Goal: Find specific page/section: Find specific page/section

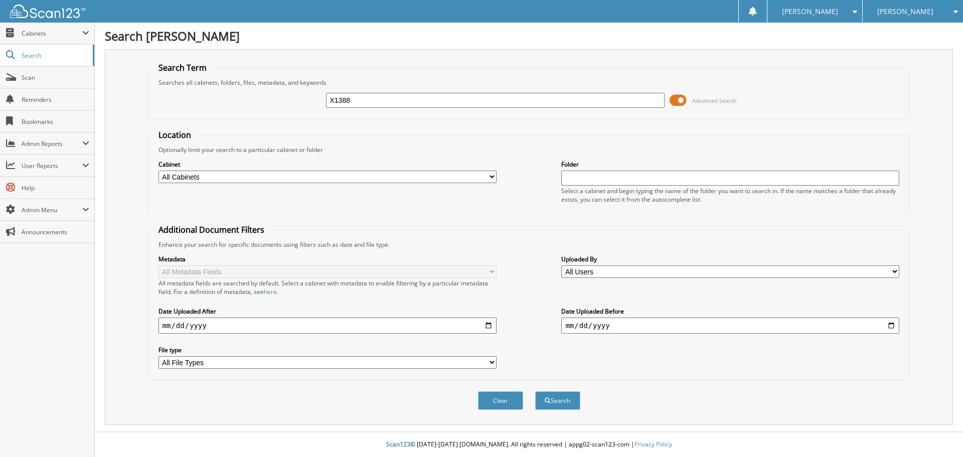
type input "X1388"
click at [535, 391] on button "Search" at bounding box center [557, 400] width 45 height 19
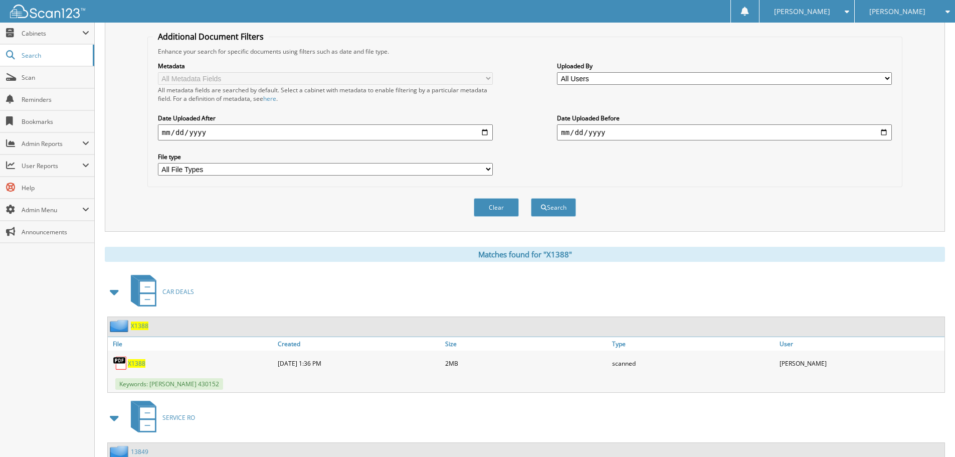
scroll to position [201, 0]
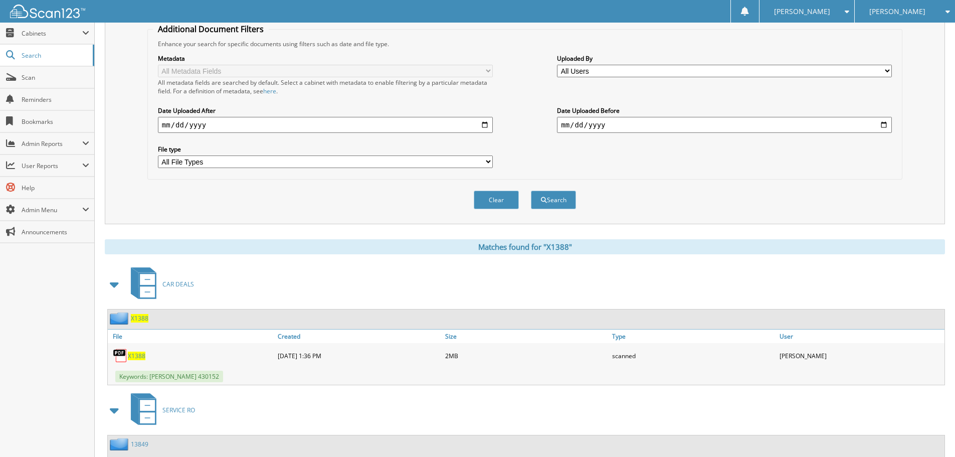
click at [135, 360] on div "X1388" at bounding box center [191, 355] width 167 height 20
click at [137, 357] on span "X1388" at bounding box center [137, 355] width 18 height 9
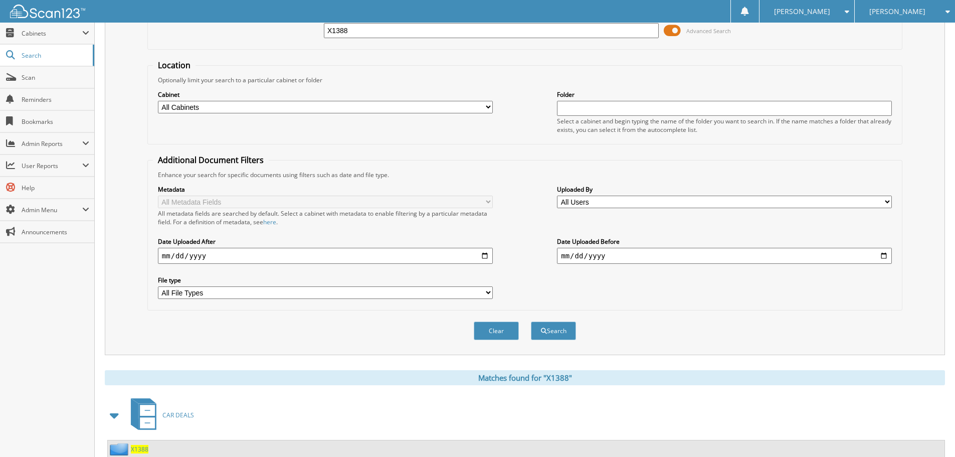
scroll to position [0, 0]
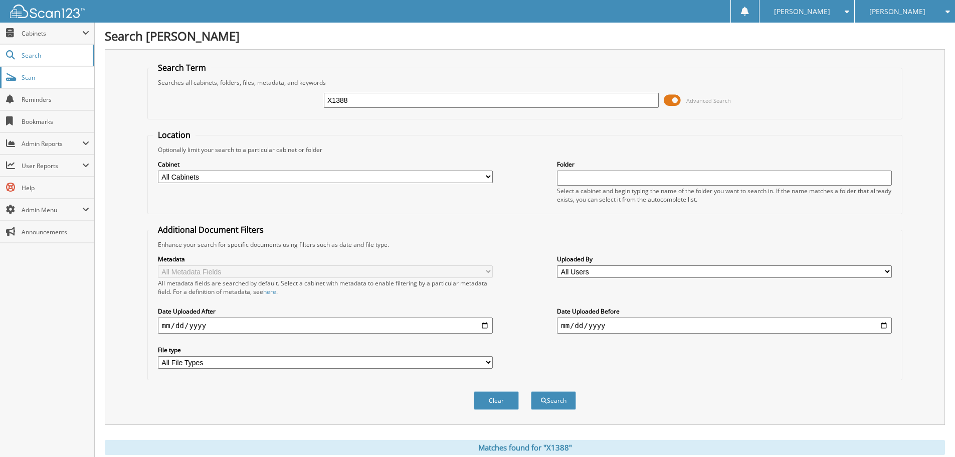
drag, startPoint x: 359, startPoint y: 104, endPoint x: 93, endPoint y: 80, distance: 267.3
click at [108, 80] on div "Search Term Searches all cabinets, folders, files, metadata, and keywords X1388…" at bounding box center [525, 237] width 840 height 376
type input "N1451A"
click at [531, 391] on button "Search" at bounding box center [553, 400] width 45 height 19
click at [565, 399] on button "Search" at bounding box center [553, 400] width 45 height 19
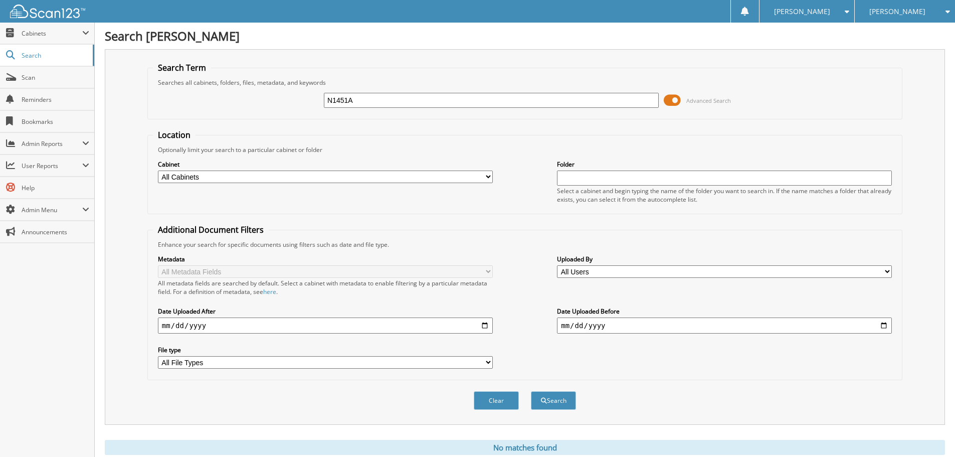
click at [361, 100] on input "N1451A" at bounding box center [491, 100] width 335 height 15
click at [573, 104] on input "N1451" at bounding box center [491, 100] width 335 height 15
type input "N1451"
click at [531, 391] on button "Search" at bounding box center [553, 400] width 45 height 19
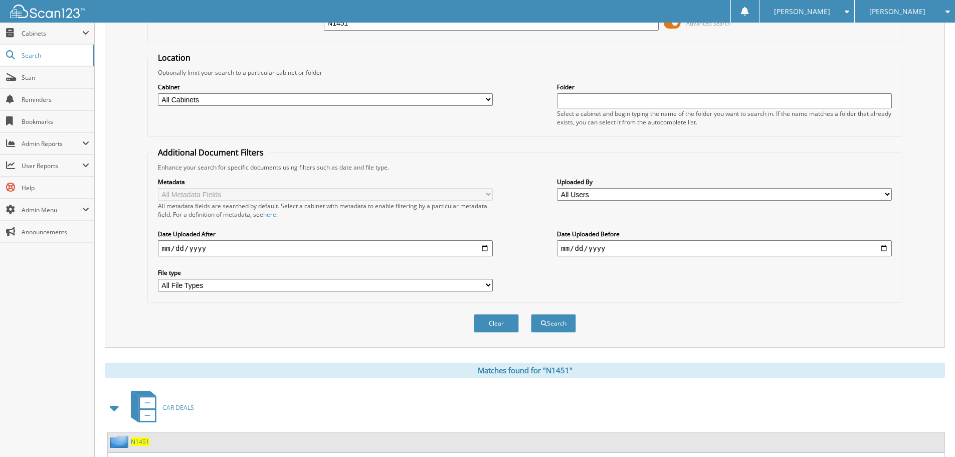
scroll to position [159, 0]
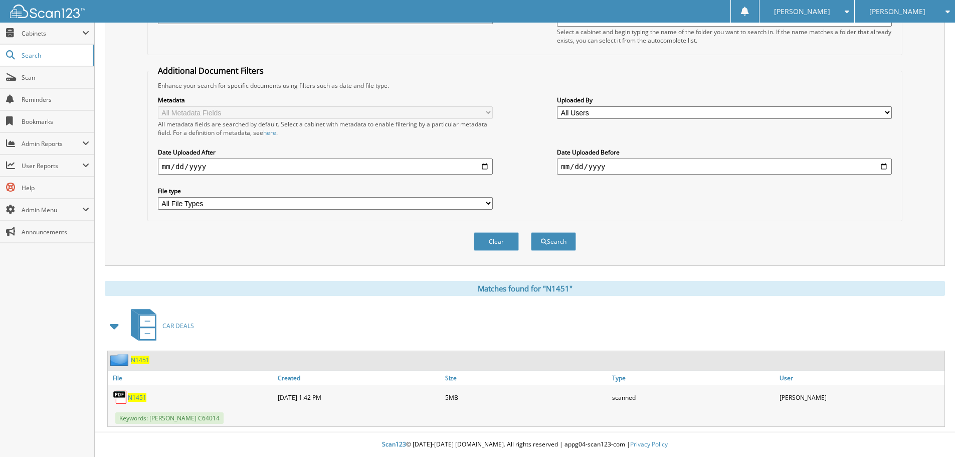
click at [142, 395] on span "N1451" at bounding box center [137, 397] width 19 height 9
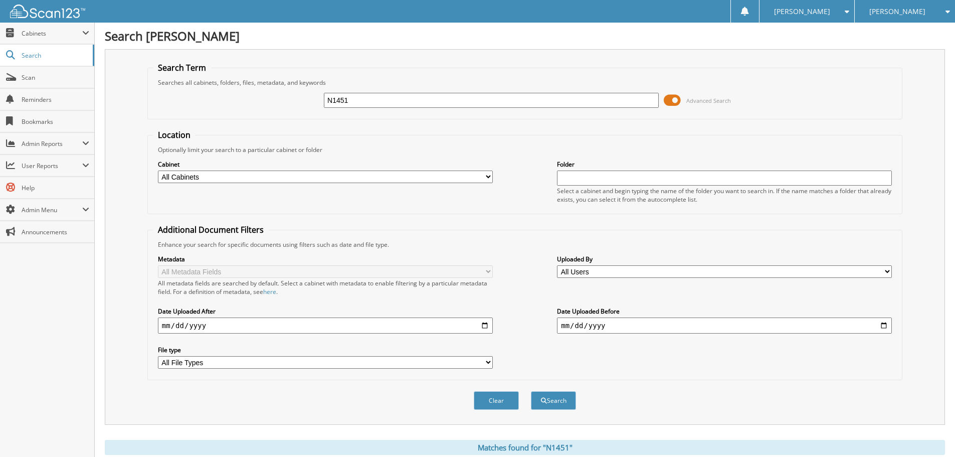
drag, startPoint x: 354, startPoint y: 109, endPoint x: 179, endPoint y: 90, distance: 176.1
click at [179, 90] on div "N1451 Advanced Search" at bounding box center [525, 100] width 744 height 27
drag, startPoint x: 369, startPoint y: 94, endPoint x: 175, endPoint y: 68, distance: 194.7
click at [241, 90] on div "N1451 Advanced Search" at bounding box center [525, 100] width 744 height 27
type input "N1560"
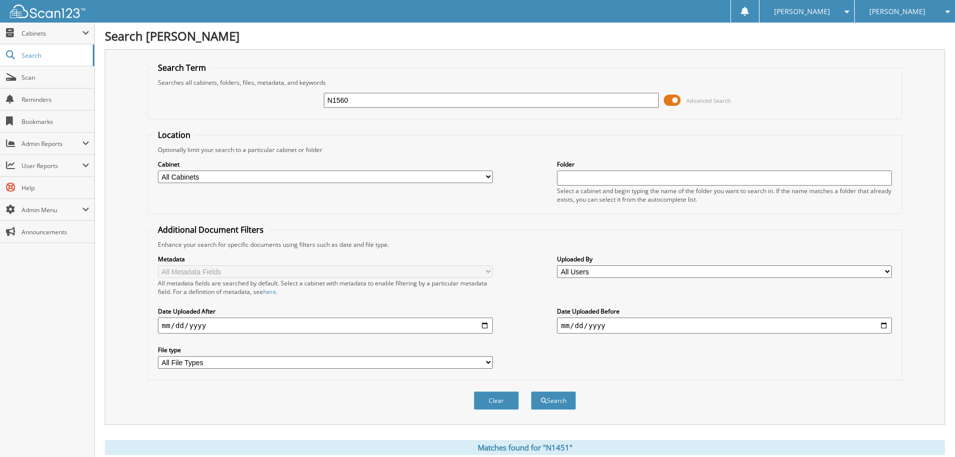
click at [531, 391] on button "Search" at bounding box center [553, 400] width 45 height 19
drag, startPoint x: 369, startPoint y: 102, endPoint x: 89, endPoint y: 98, distance: 280.3
click at [90, 98] on body "Heather B. Settings Logout Glen Sain Ford Glen Sain Chevrolet Cadillac Glen Sai…" at bounding box center [477, 245] width 955 height 490
type input "X1548"
click at [531, 391] on button "Search" at bounding box center [553, 400] width 45 height 19
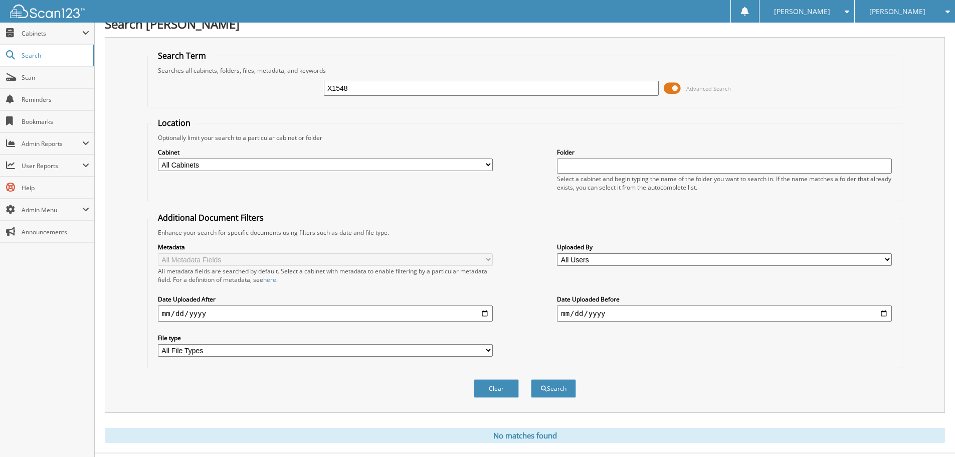
scroll to position [34, 0]
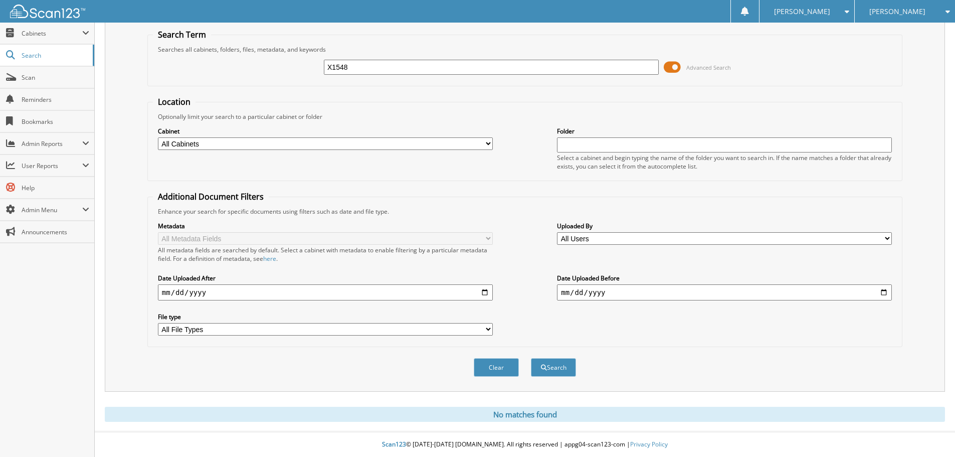
drag, startPoint x: 363, startPoint y: 65, endPoint x: 189, endPoint y: 40, distance: 175.2
click at [197, 42] on fieldset "Search Term Searches all cabinets, folders, files, metadata, and keywords X1548…" at bounding box center [524, 57] width 755 height 57
type input "U0580"
click at [531, 358] on button "Search" at bounding box center [553, 367] width 45 height 19
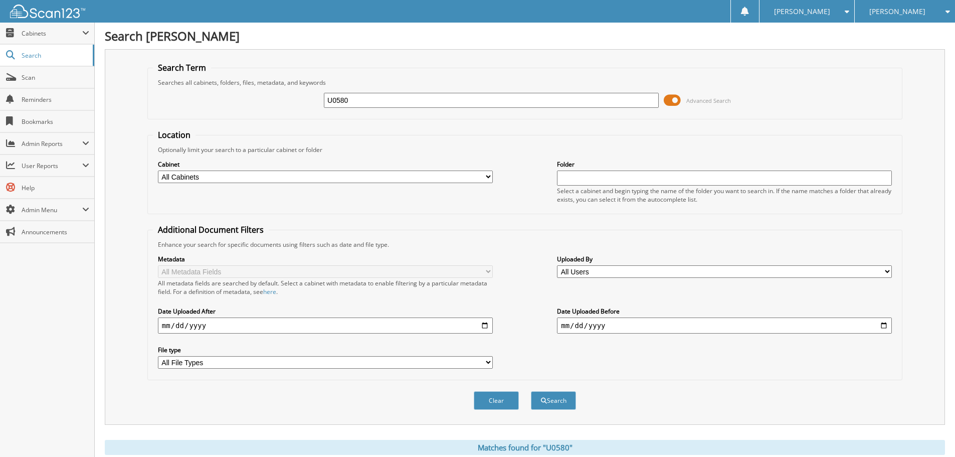
scroll to position [159, 0]
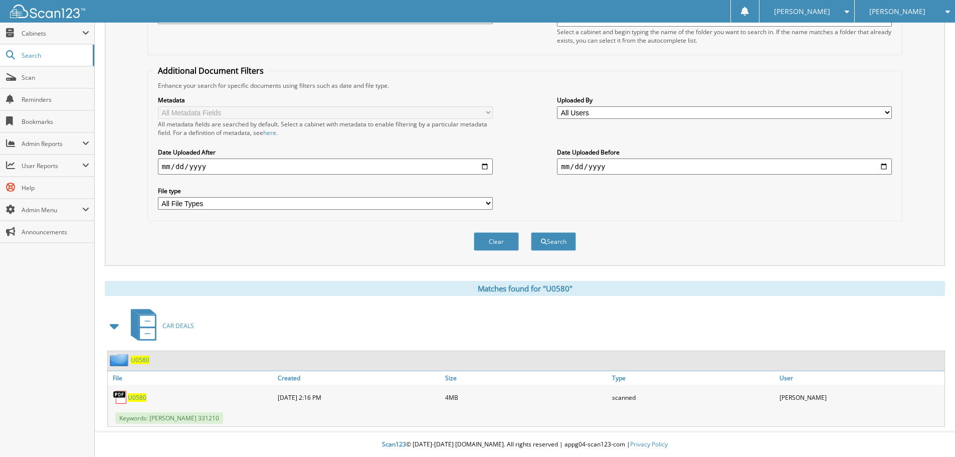
click at [143, 399] on span "U0580" at bounding box center [137, 397] width 19 height 9
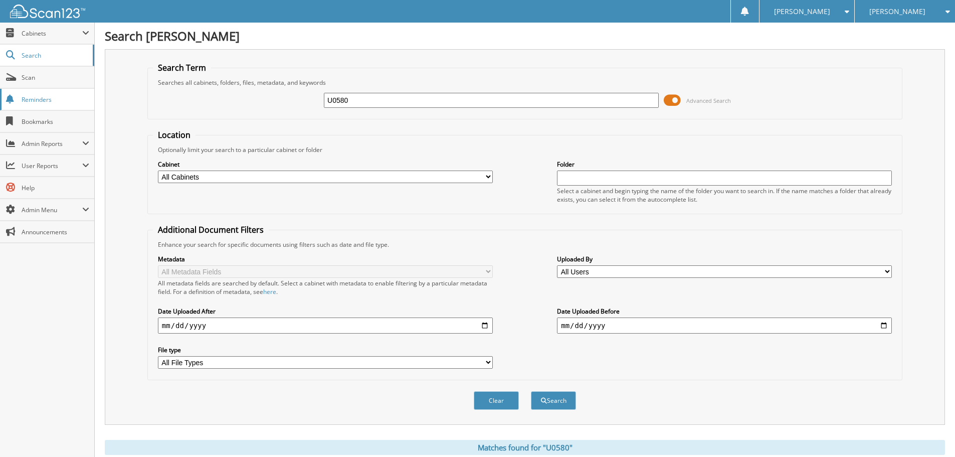
drag, startPoint x: 364, startPoint y: 97, endPoint x: 3, endPoint y: 92, distance: 360.5
click at [227, 92] on div "U0580 Advanced Search" at bounding box center [525, 100] width 744 height 27
type input "X1415"
click at [531, 391] on button "Search" at bounding box center [553, 400] width 45 height 19
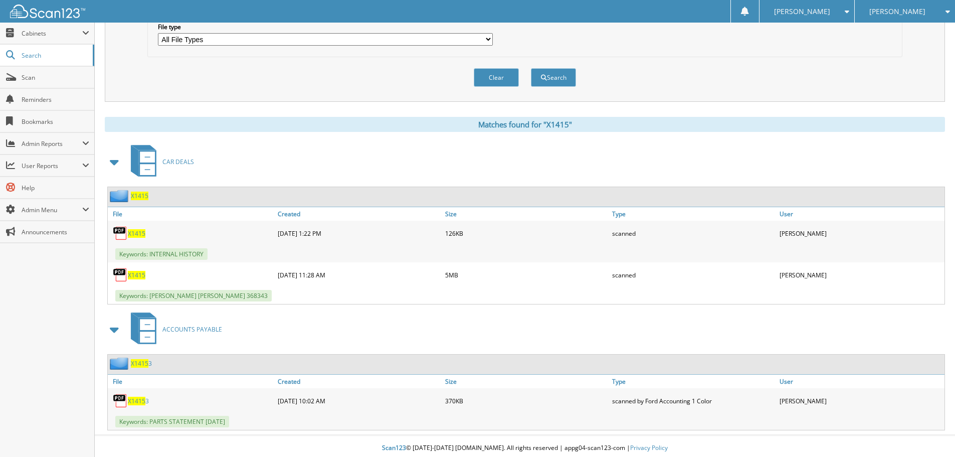
scroll to position [327, 0]
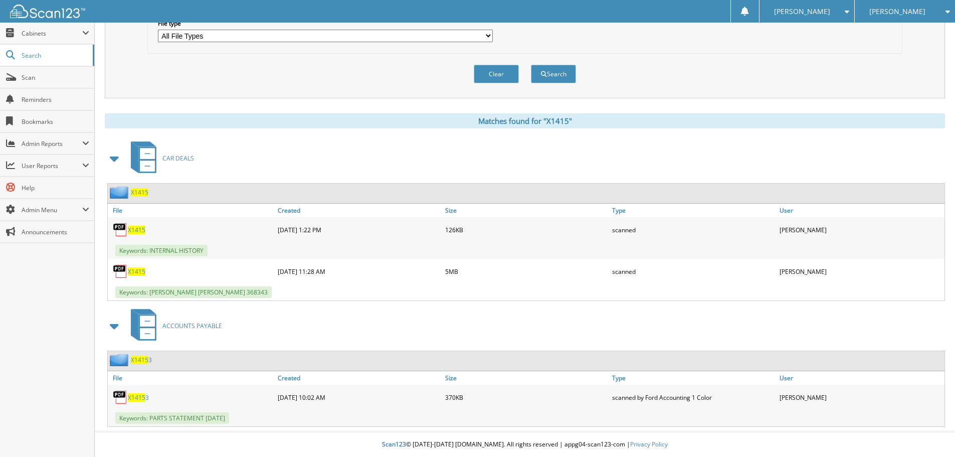
click at [133, 272] on span "X1415" at bounding box center [137, 271] width 18 height 9
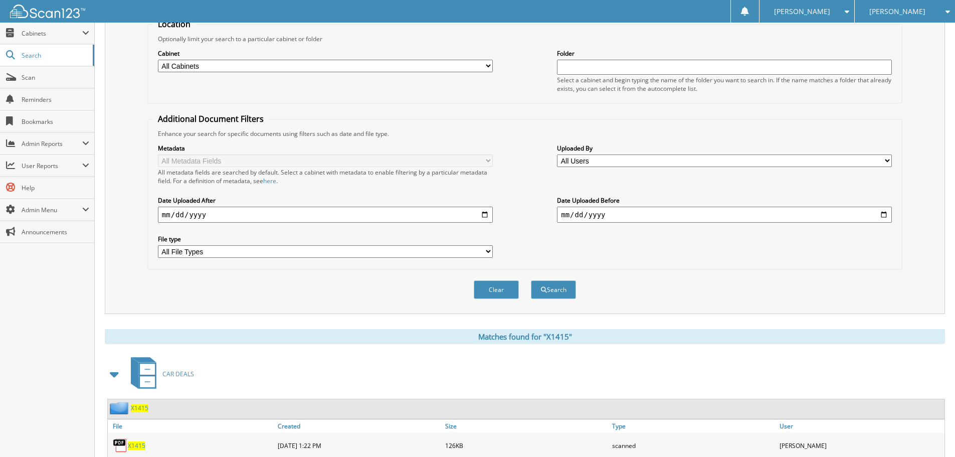
scroll to position [0, 0]
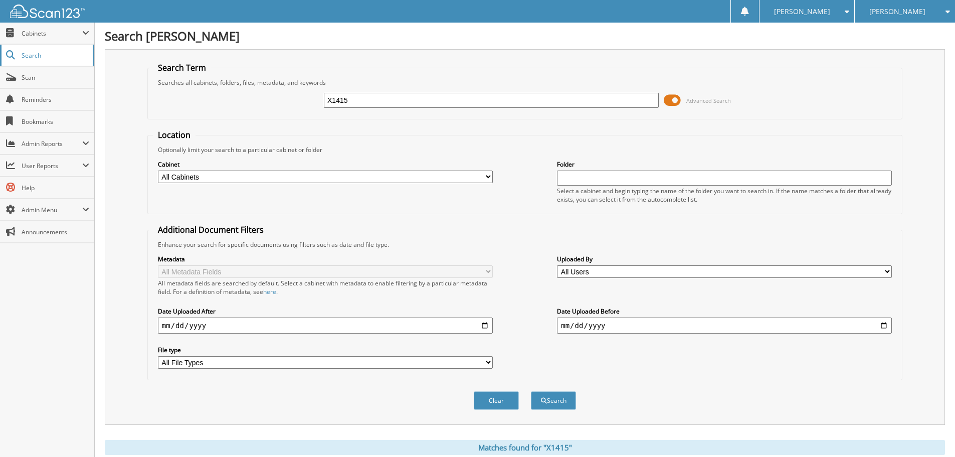
drag, startPoint x: 388, startPoint y: 94, endPoint x: 80, endPoint y: 53, distance: 310.5
click at [153, 65] on fieldset "Search Term Searches all cabinets, folders, files, metadata, and keywords X1415…" at bounding box center [524, 90] width 755 height 57
type input "X1517"
click at [531, 391] on button "Search" at bounding box center [553, 400] width 45 height 19
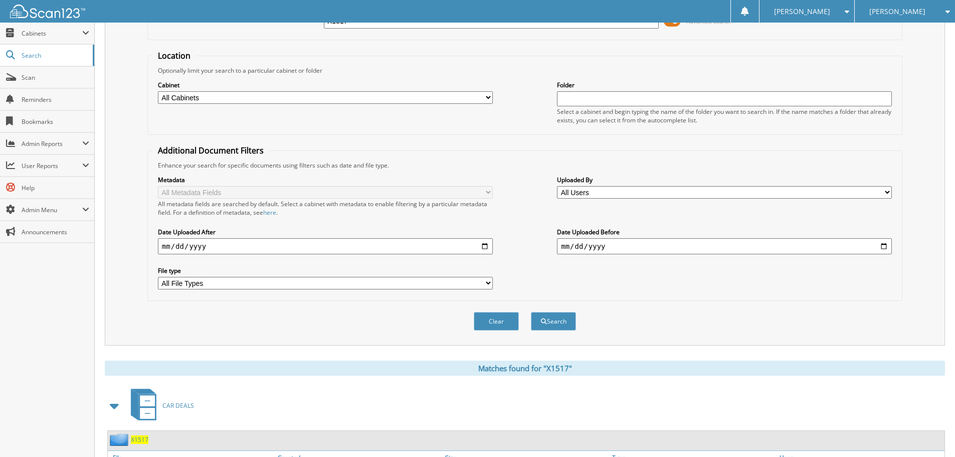
scroll to position [159, 0]
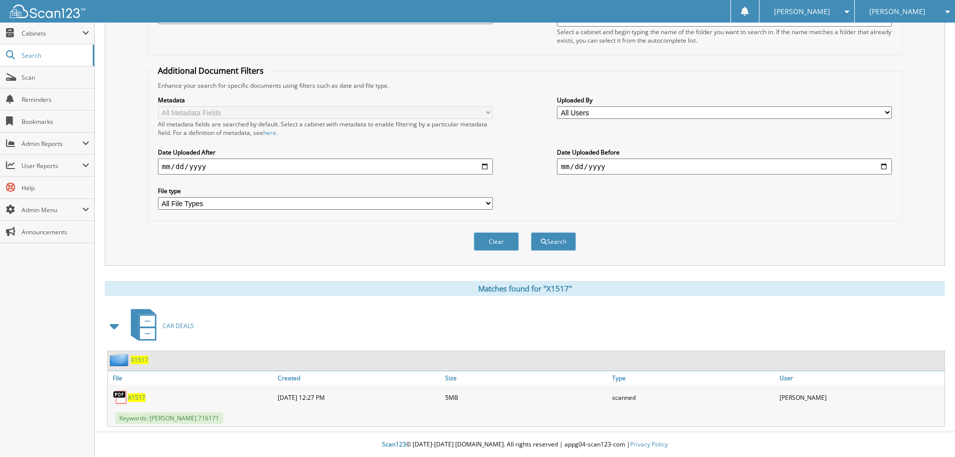
click at [135, 397] on span "X1517" at bounding box center [137, 397] width 18 height 9
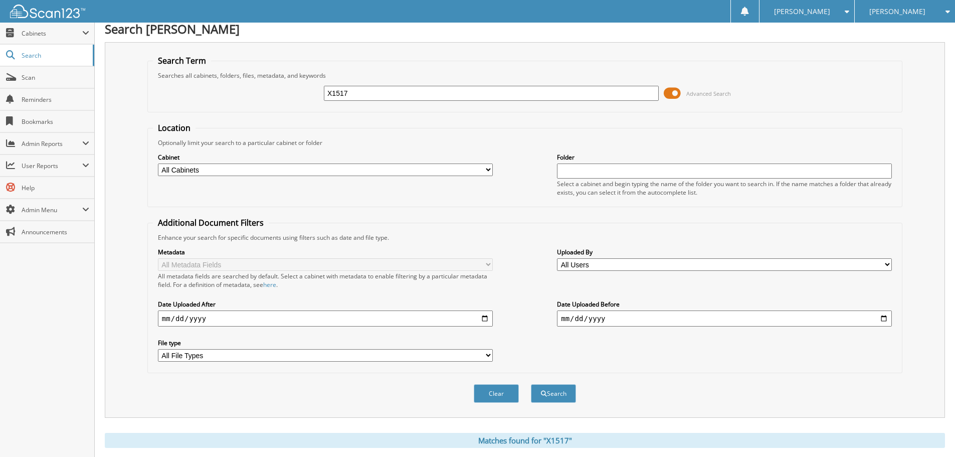
scroll to position [0, 0]
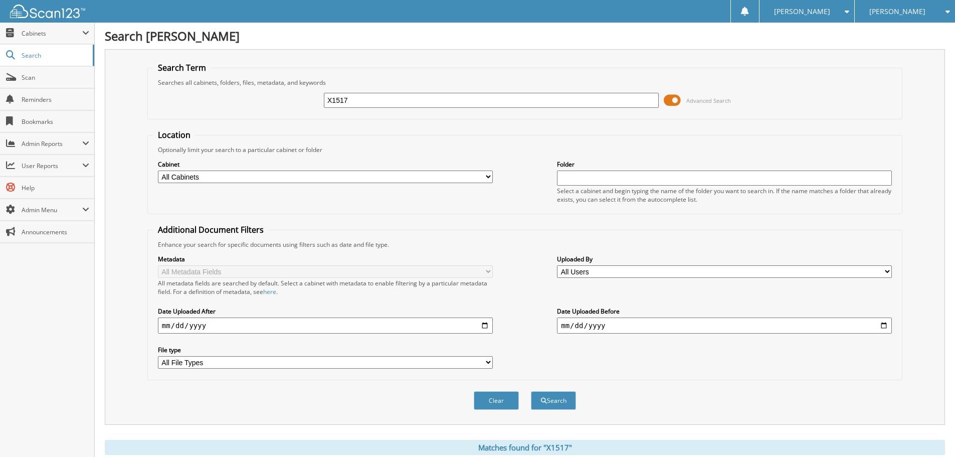
click at [385, 101] on input "X1517" at bounding box center [491, 100] width 335 height 15
type input "X1517A"
click at [531, 391] on button "Search" at bounding box center [553, 400] width 45 height 19
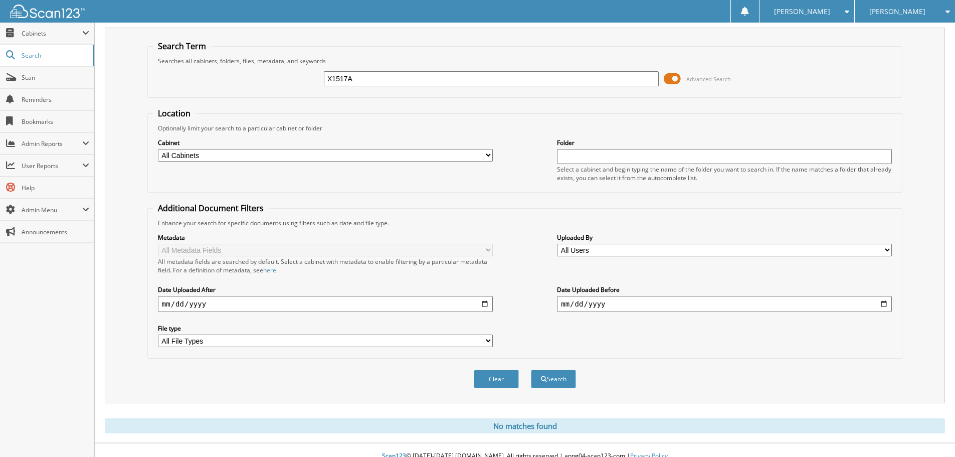
scroll to position [34, 0]
